Goal: Task Accomplishment & Management: Use online tool/utility

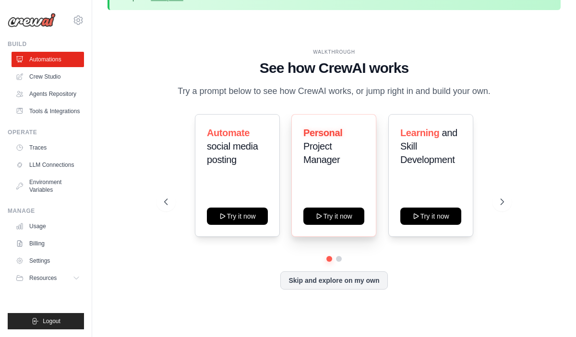
scroll to position [42, 0]
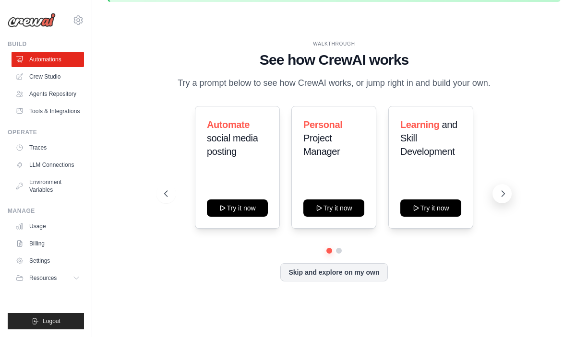
click at [504, 199] on icon at bounding box center [503, 194] width 10 height 10
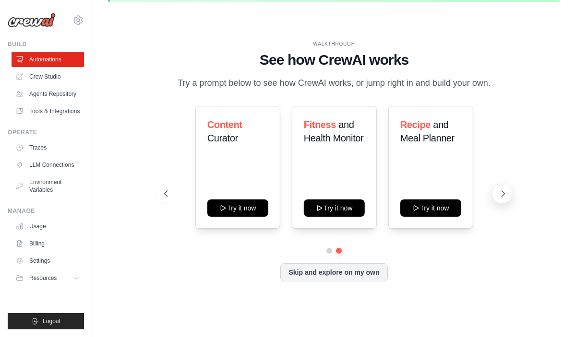
click at [504, 199] on icon at bounding box center [503, 194] width 10 height 10
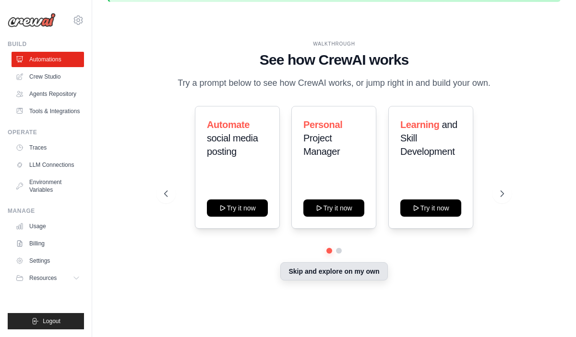
click at [367, 281] on button "Skip and explore on my own" at bounding box center [333, 271] width 107 height 18
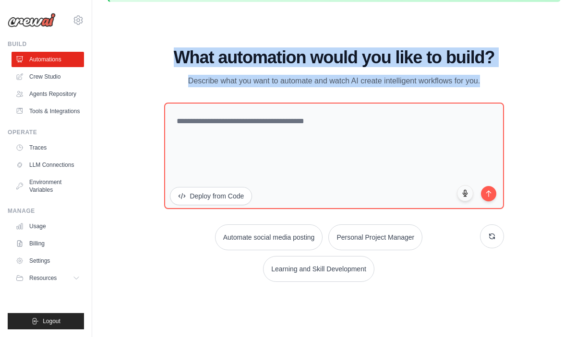
drag, startPoint x: 170, startPoint y: 58, endPoint x: 364, endPoint y: 88, distance: 196.2
type textarea "**********"
click at [364, 88] on div "What automation would you like to build? Describe what you want to automate and…" at bounding box center [333, 165] width 339 height 234
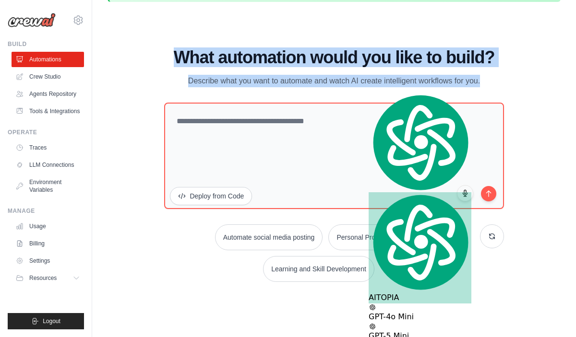
copy div "What automation would you like to build? Describe what you want to automate and…"
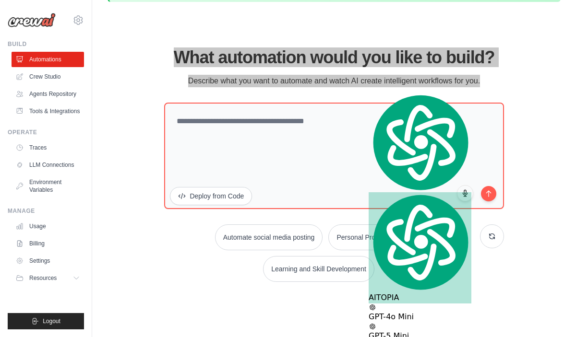
drag, startPoint x: 352, startPoint y: 57, endPoint x: 200, endPoint y: 6, distance: 160.2
click at [0, 0] on body "[EMAIL_ADDRESS][DOMAIN_NAME] Settings Build Automations" at bounding box center [288, 148] width 576 height 380
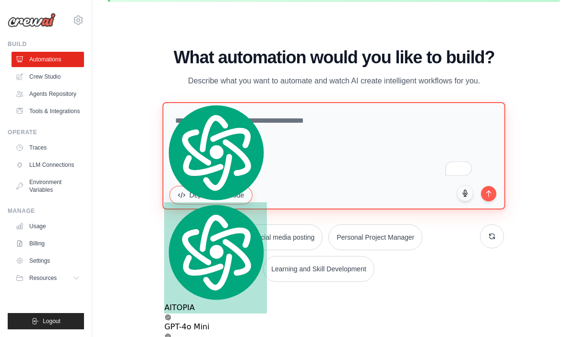
paste textarea "**********"
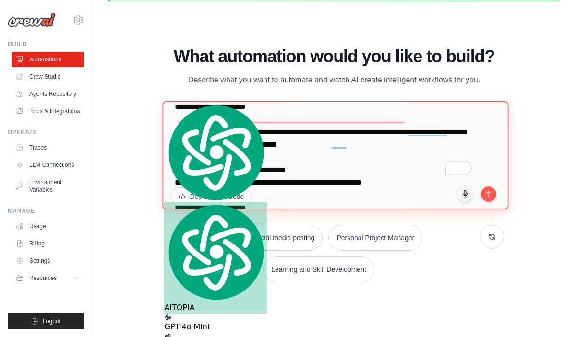
scroll to position [0, 0]
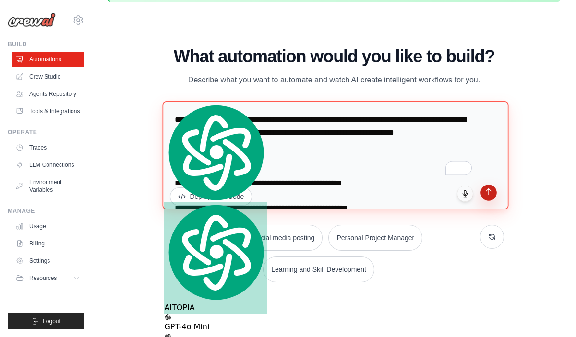
type textarea "**********"
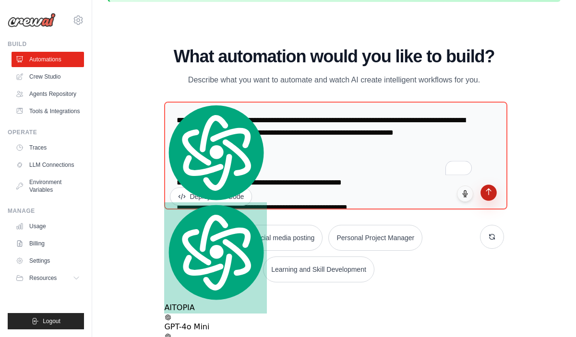
click at [490, 190] on icon "submit" at bounding box center [488, 192] width 5 height 6
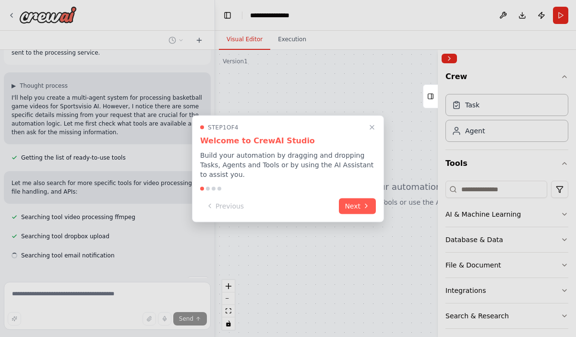
scroll to position [344, 0]
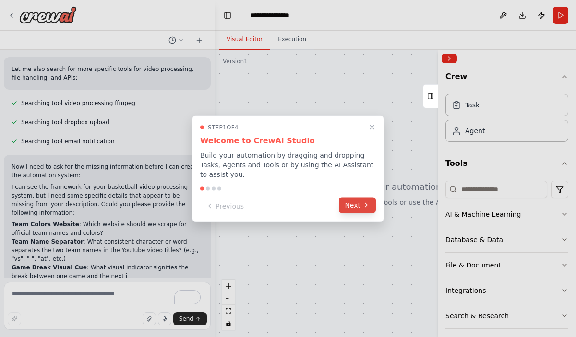
click at [363, 206] on icon at bounding box center [366, 206] width 8 height 8
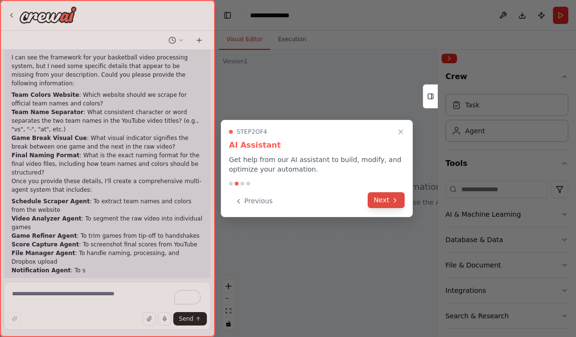
click at [385, 202] on button "Next" at bounding box center [386, 200] width 37 height 16
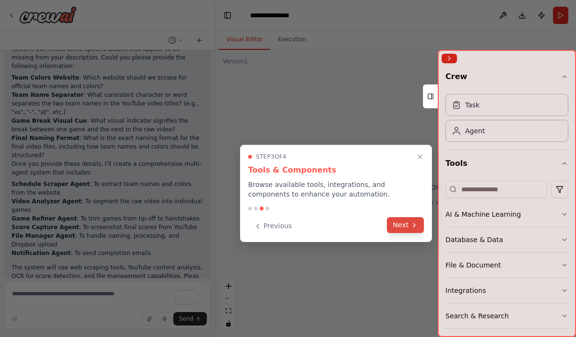
scroll to position [595, 0]
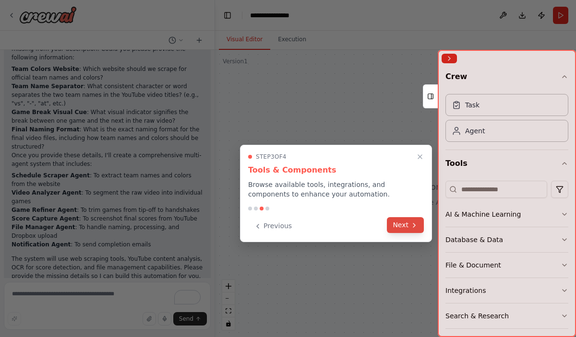
click at [403, 226] on button "Next" at bounding box center [405, 225] width 37 height 16
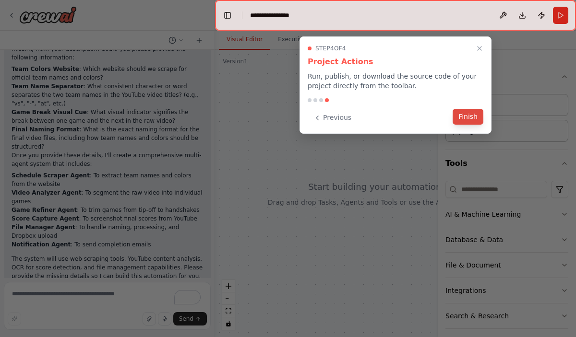
click at [475, 116] on button "Finish" at bounding box center [468, 117] width 31 height 16
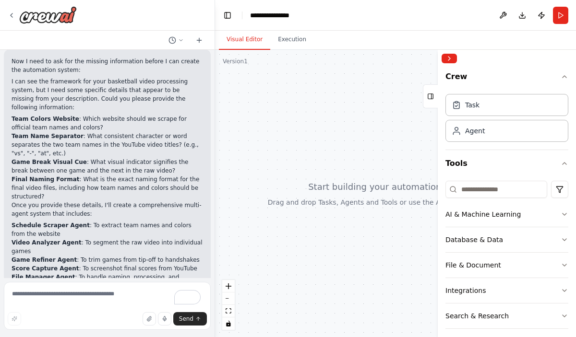
scroll to position [547, 0]
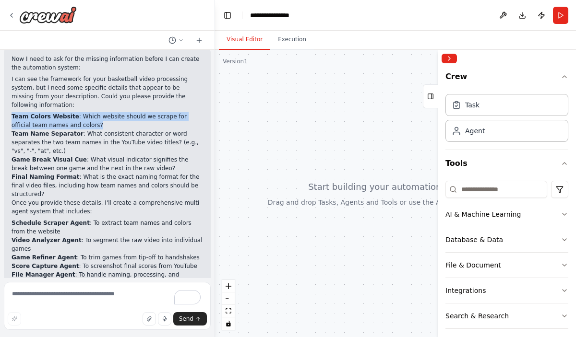
drag, startPoint x: 11, startPoint y: 97, endPoint x: 80, endPoint y: 107, distance: 69.8
type textarea "**********"
click at [80, 107] on div "Now I need to ask for the missing information before I can create the automatio…" at bounding box center [107, 191] width 207 height 289
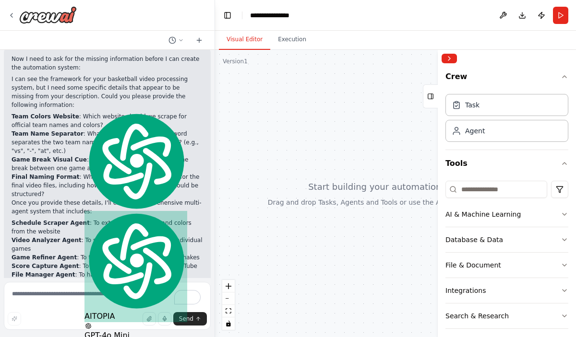
click at [85, 83] on p "I can see the framework for your basketball video processing system, but I need…" at bounding box center [107, 92] width 191 height 35
